Goal: Complete application form: Complete application form

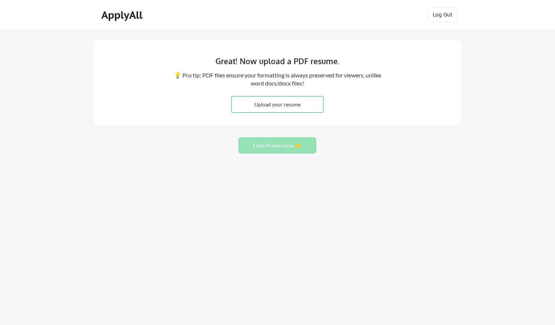
click at [295, 103] on input "file" at bounding box center [277, 105] width 91 height 16
click at [298, 103] on input "file" at bounding box center [277, 105] width 91 height 16
type input "C:\fakepath\Kelly Bartnik Resume_August 2025.pdf"
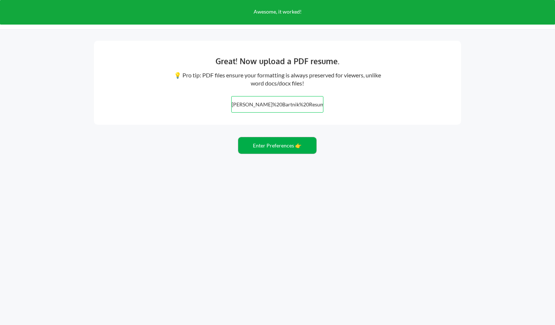
click at [287, 148] on button "Enter Preferences 👉" at bounding box center [277, 145] width 78 height 17
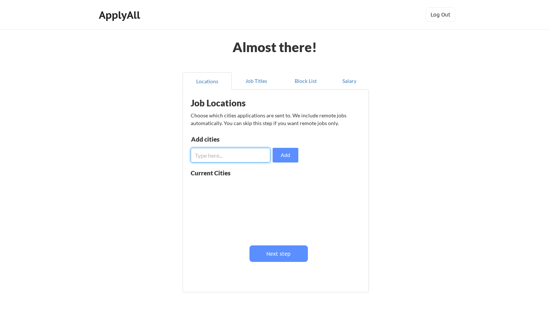
click at [221, 151] on input "input" at bounding box center [231, 155] width 80 height 15
type input "[PERSON_NAME]"
click at [292, 154] on button "Add" at bounding box center [285, 155] width 26 height 15
click at [239, 159] on input "input" at bounding box center [231, 155] width 80 height 15
type input "[PERSON_NAME]"
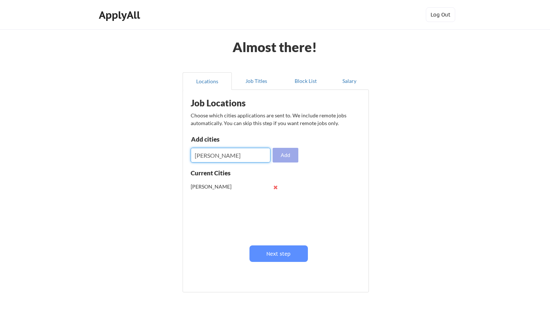
click at [285, 153] on button "Add" at bounding box center [285, 155] width 26 height 15
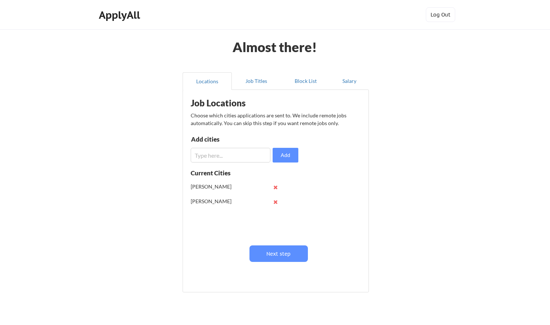
click at [258, 154] on input "input" at bounding box center [231, 155] width 80 height 15
click at [275, 187] on button at bounding box center [276, 188] width 6 height 6
click at [276, 184] on div "[PERSON_NAME]" at bounding box center [237, 187] width 93 height 15
click at [276, 188] on button at bounding box center [276, 188] width 6 height 6
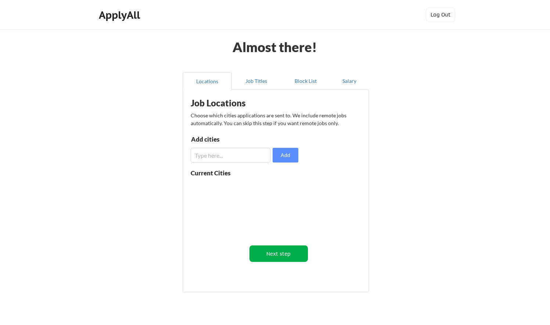
click at [281, 255] on button "Next step" at bounding box center [278, 254] width 58 height 17
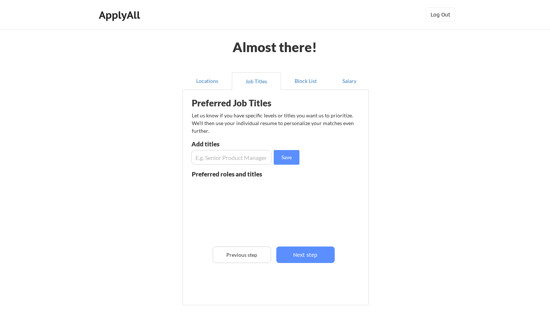
click at [229, 159] on input "input" at bounding box center [231, 157] width 80 height 15
type input "P"
type input "Senior Program Manager"
click at [290, 159] on button "Save" at bounding box center [286, 157] width 26 height 15
click at [218, 157] on input "input" at bounding box center [231, 157] width 80 height 15
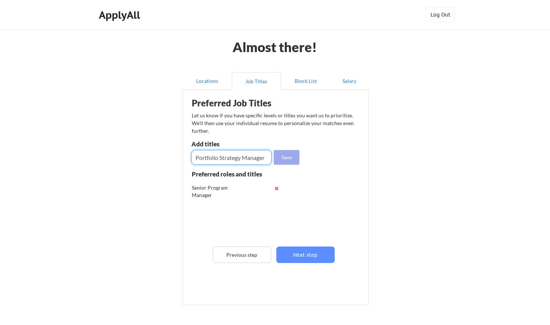
type input "Portfolio Strategy Manager"
click at [291, 156] on button "Save" at bounding box center [286, 157] width 26 height 15
click at [246, 156] on input "input" at bounding box center [231, 157] width 80 height 15
type input "Senior Project Manager"
click at [289, 155] on button "Save" at bounding box center [286, 157] width 26 height 15
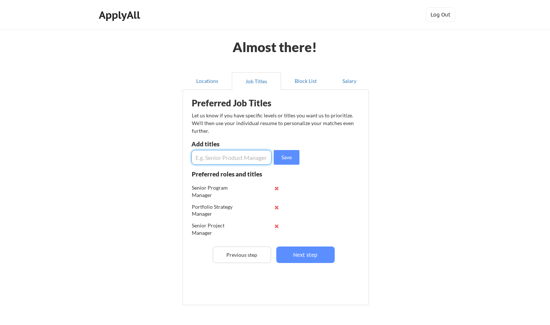
click at [258, 159] on input "input" at bounding box center [231, 157] width 80 height 15
type input "S"
type input "Portfolio Manager"
click at [284, 159] on button "Save" at bounding box center [286, 157] width 26 height 15
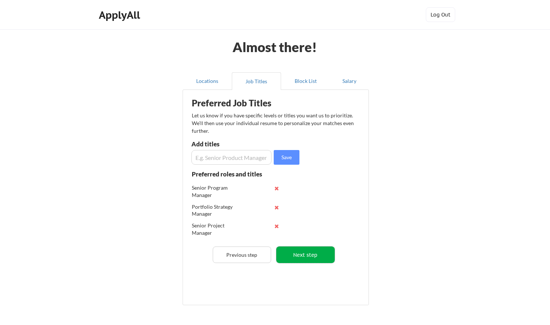
click at [307, 258] on button "Next step" at bounding box center [305, 255] width 58 height 17
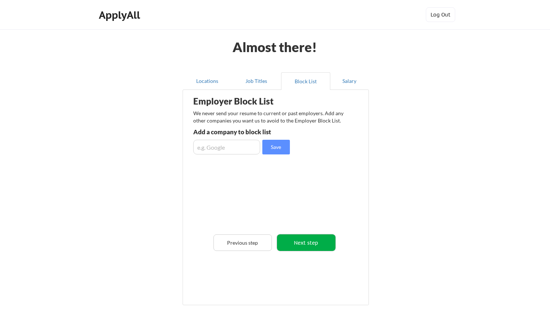
click at [313, 239] on button "Next step" at bounding box center [306, 243] width 58 height 17
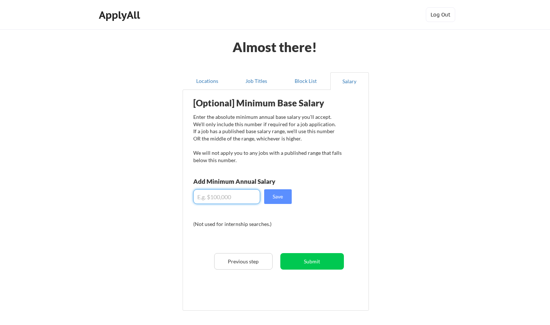
click at [232, 193] on input "input" at bounding box center [226, 196] width 67 height 15
type input "$150,000"
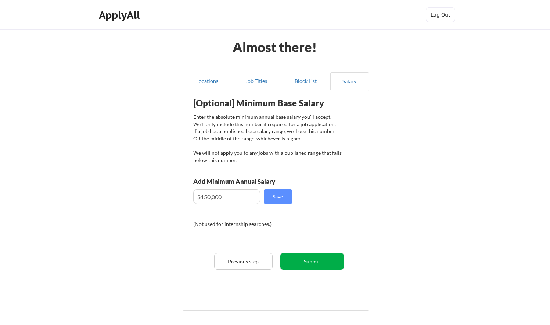
click at [321, 264] on button "Submit" at bounding box center [312, 261] width 64 height 17
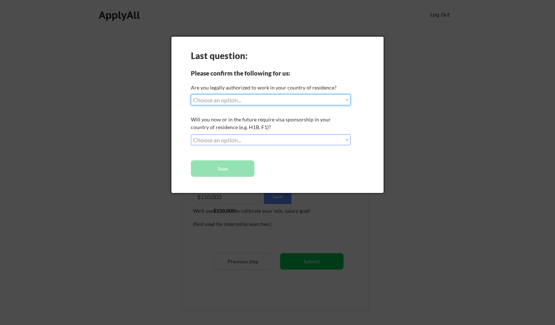
select select ""yes__i_am_a_[DEMOGRAPHIC_DATA]""
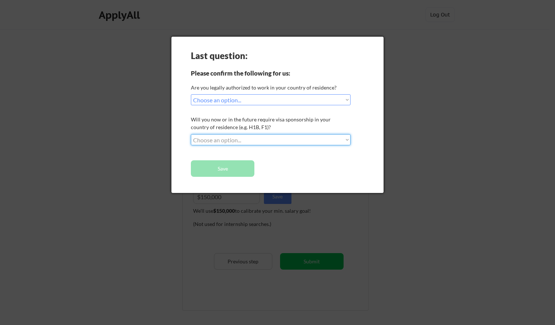
select select ""no__i_will_not_need_sponsorship""
click at [228, 169] on button "Save" at bounding box center [223, 168] width 64 height 17
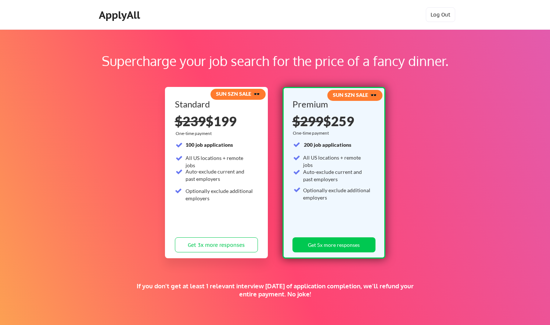
scroll to position [105, 0]
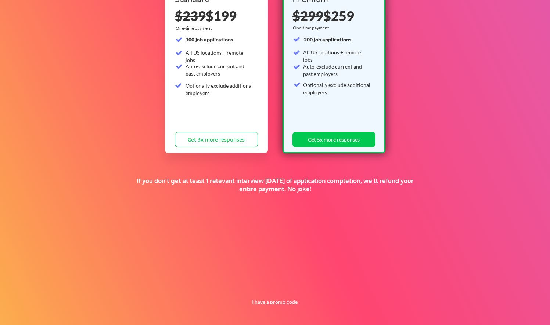
click at [283, 301] on button "I have a promo code" at bounding box center [274, 302] width 54 height 9
click at [261, 284] on input "input" at bounding box center [256, 285] width 68 height 15
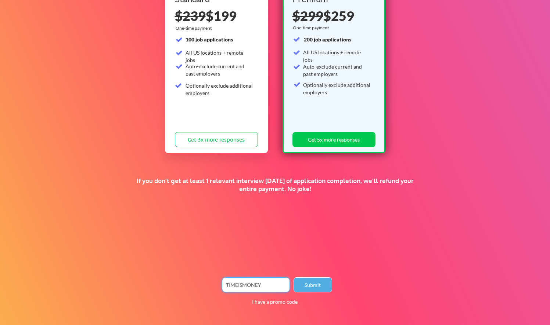
type input "TIMEISMONEY"
click at [315, 284] on button "Submit" at bounding box center [312, 285] width 39 height 15
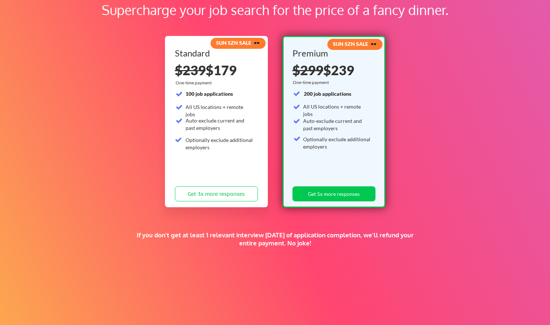
scroll to position [0, 0]
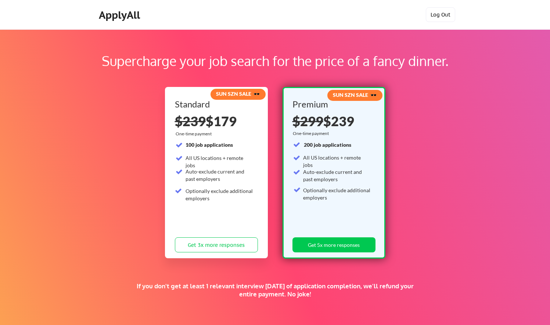
click at [432, 16] on button "Log Out" at bounding box center [439, 14] width 29 height 15
